Goal: Find specific page/section

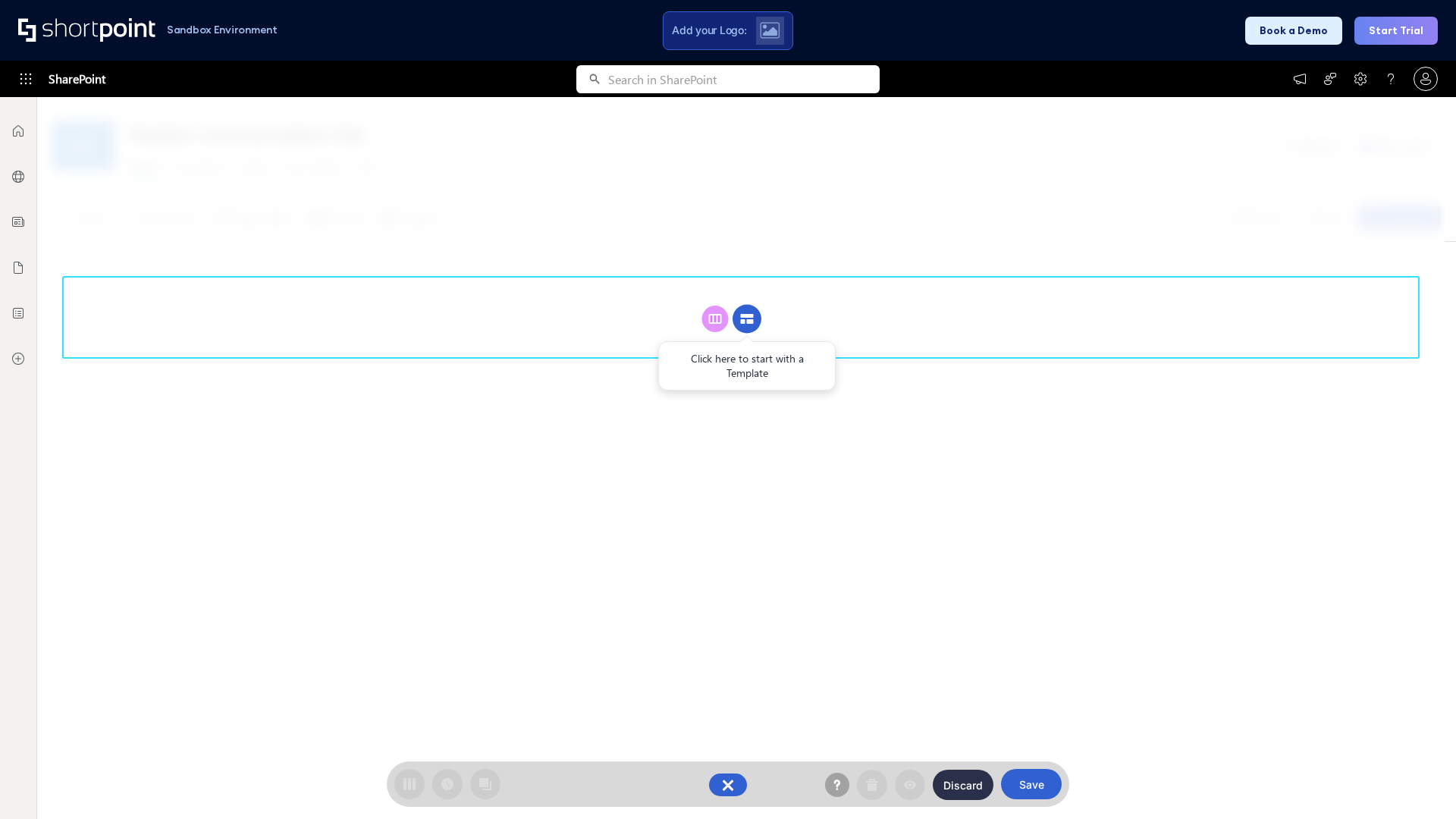
click at [747, 319] on circle at bounding box center [747, 319] width 29 height 29
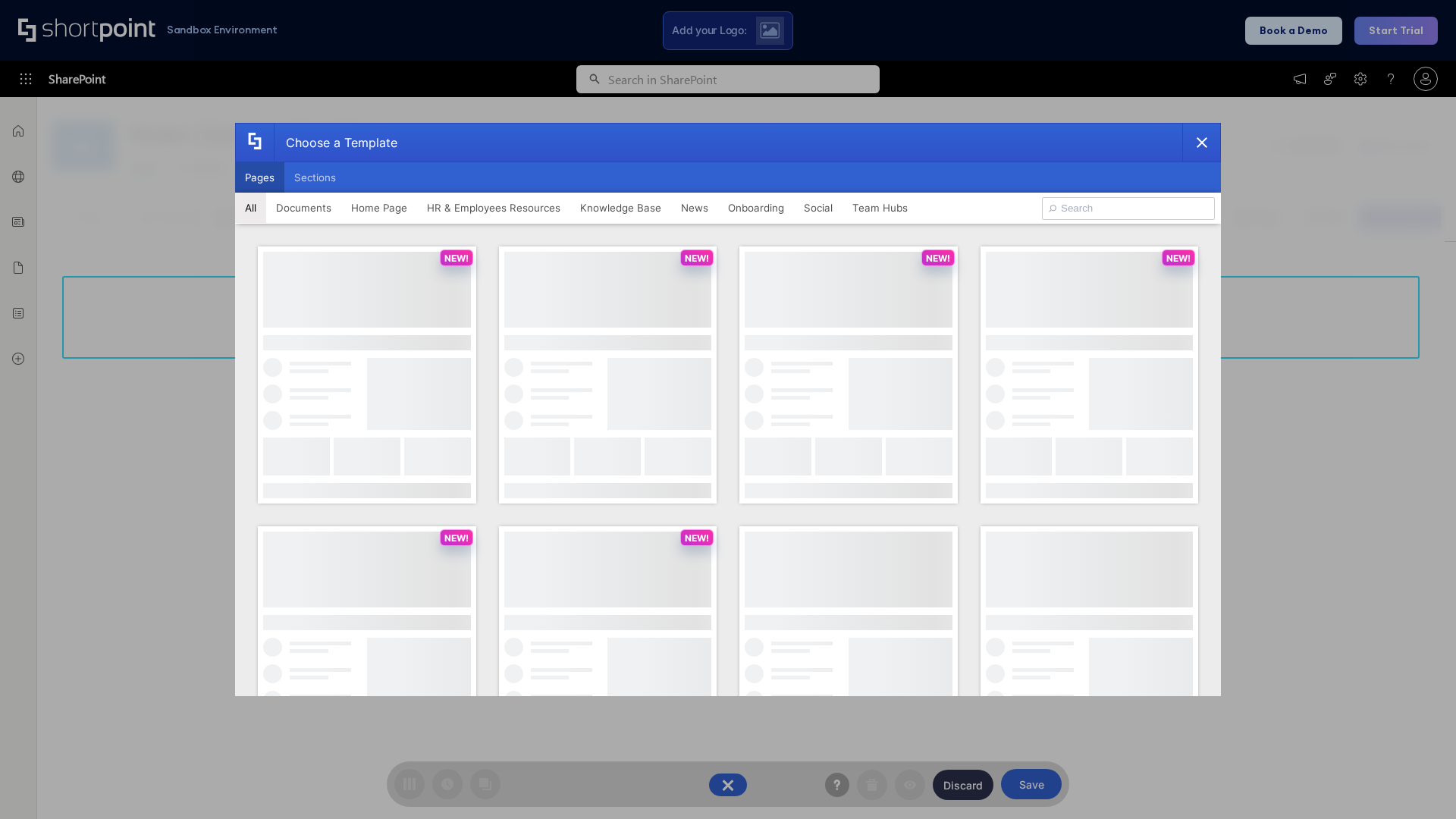
click at [259, 177] on button "Pages" at bounding box center [259, 177] width 50 height 30
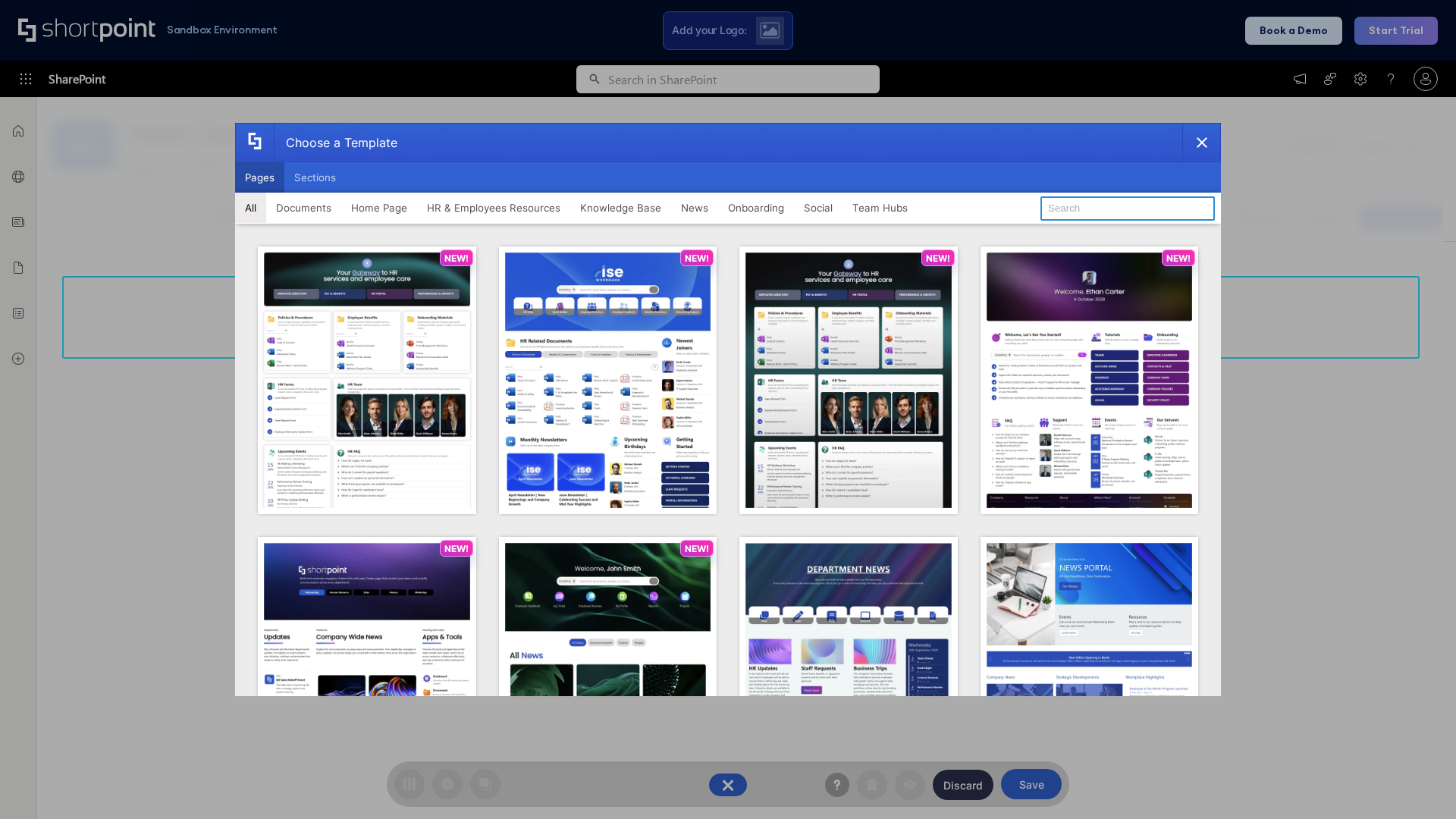
type input "HR 5"
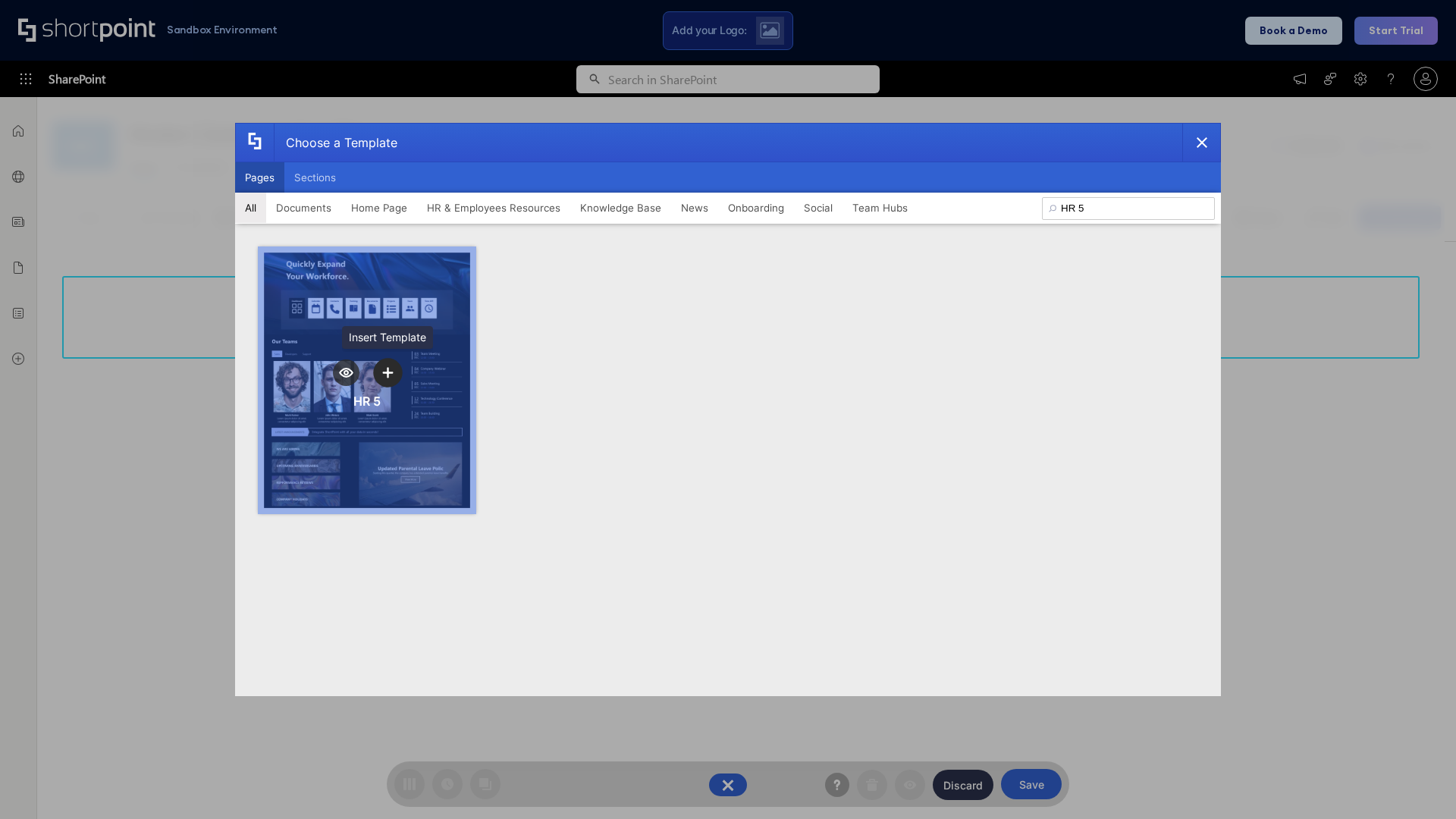
click at [388, 373] on icon "template selector" at bounding box center [388, 372] width 11 height 11
